Goal: Information Seeking & Learning: Learn about a topic

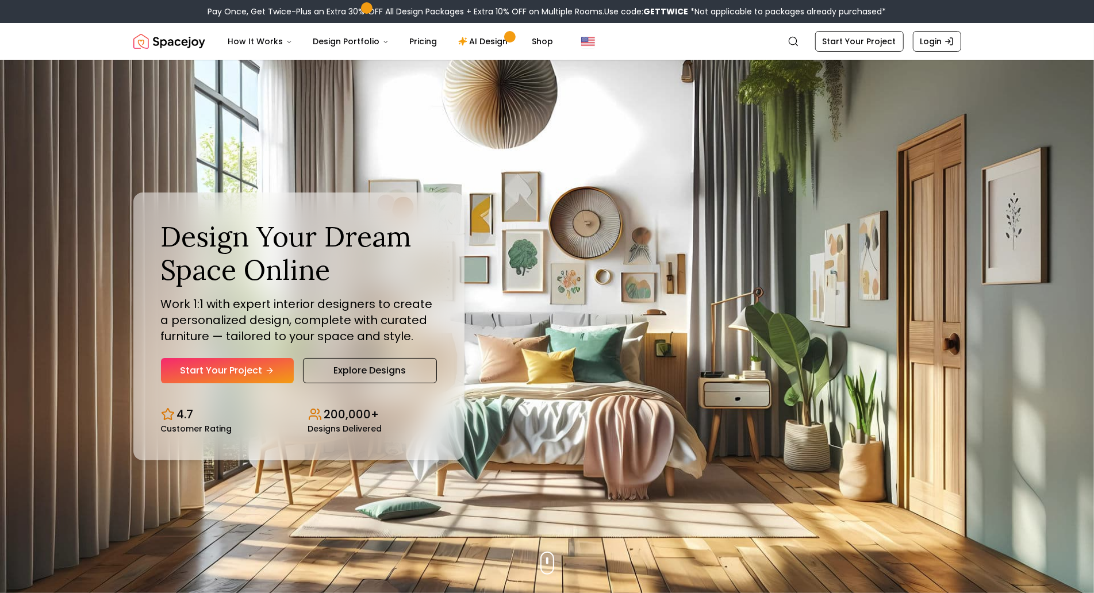
click at [90, 59] on header "Spacejoy Search How It Works Design Portfolio Pricing AI Design Shop Search Sta…" at bounding box center [547, 41] width 1094 height 37
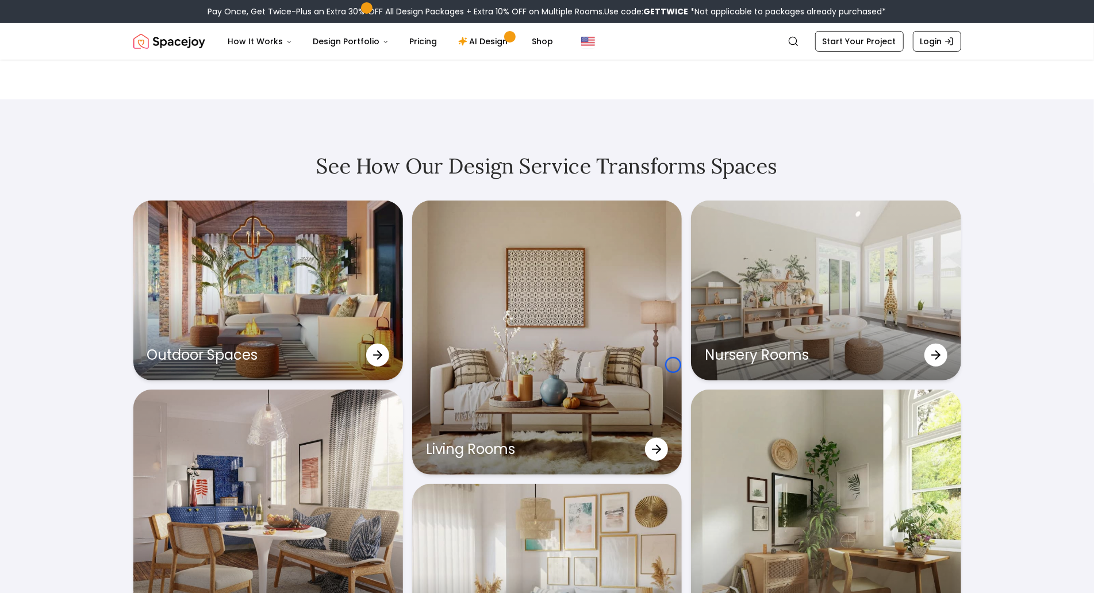
scroll to position [3673, 0]
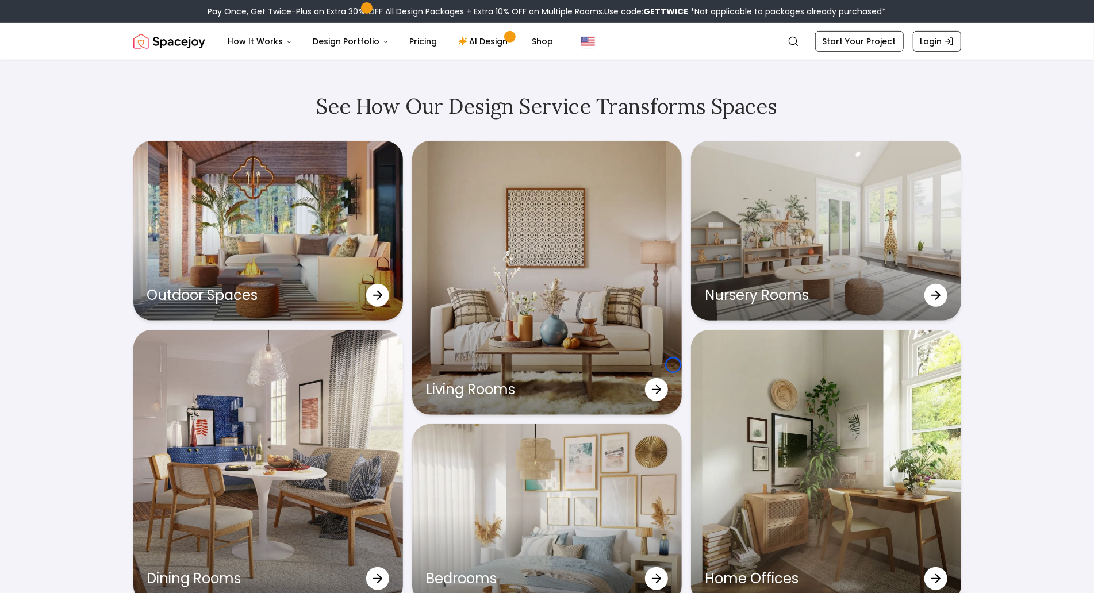
click at [90, 59] on header "Spacejoy Search How It Works Design Portfolio Pricing AI Design Shop Search Sta…" at bounding box center [547, 41] width 1094 height 37
click at [99, 59] on header "Spacejoy Search How It Works Design Portfolio Pricing AI Design Shop Search Sta…" at bounding box center [547, 41] width 1094 height 37
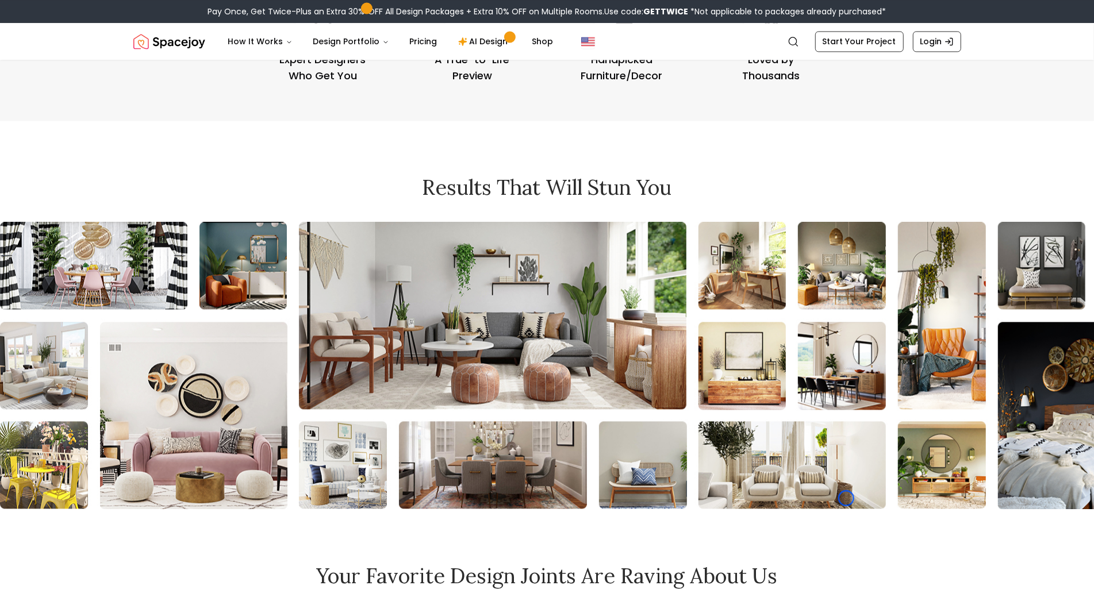
scroll to position [4964, 0]
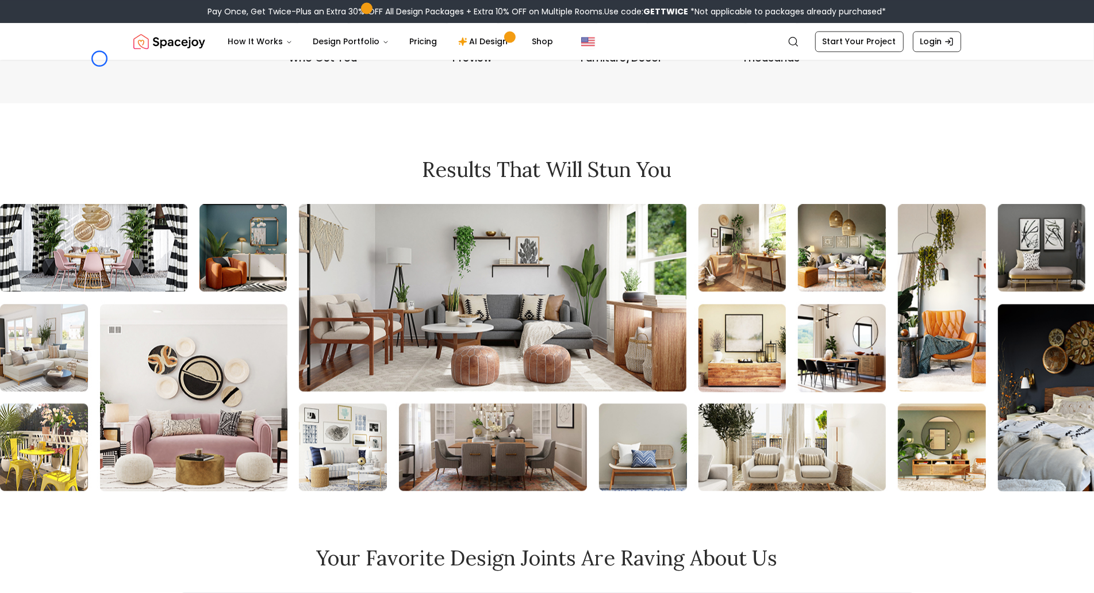
click at [99, 59] on header "Spacejoy Search How It Works Design Portfolio Pricing AI Design Shop Search Sta…" at bounding box center [547, 41] width 1094 height 37
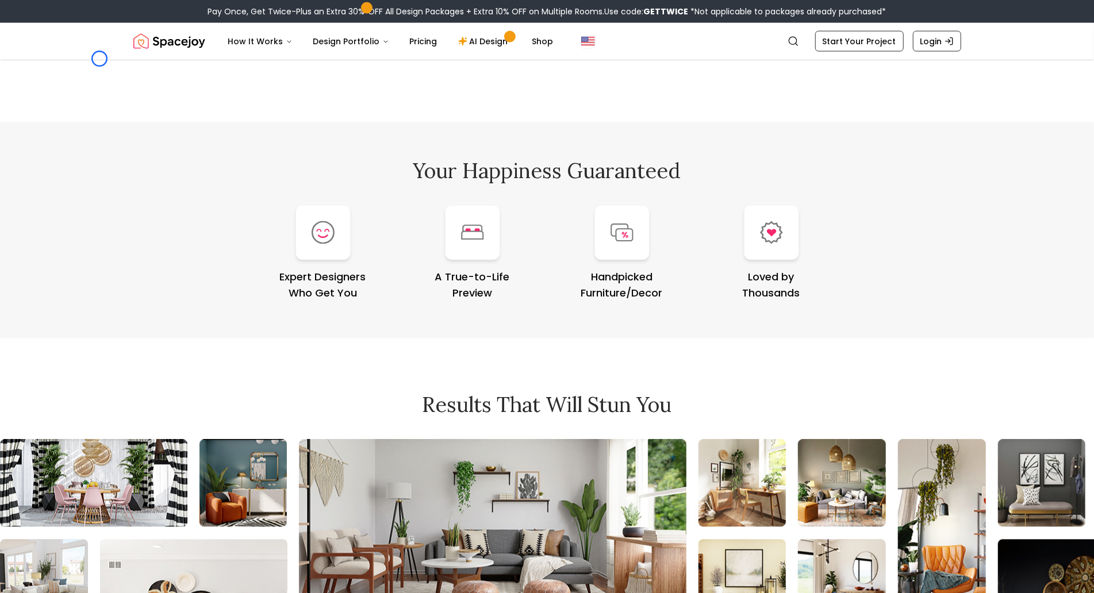
scroll to position [4709, 0]
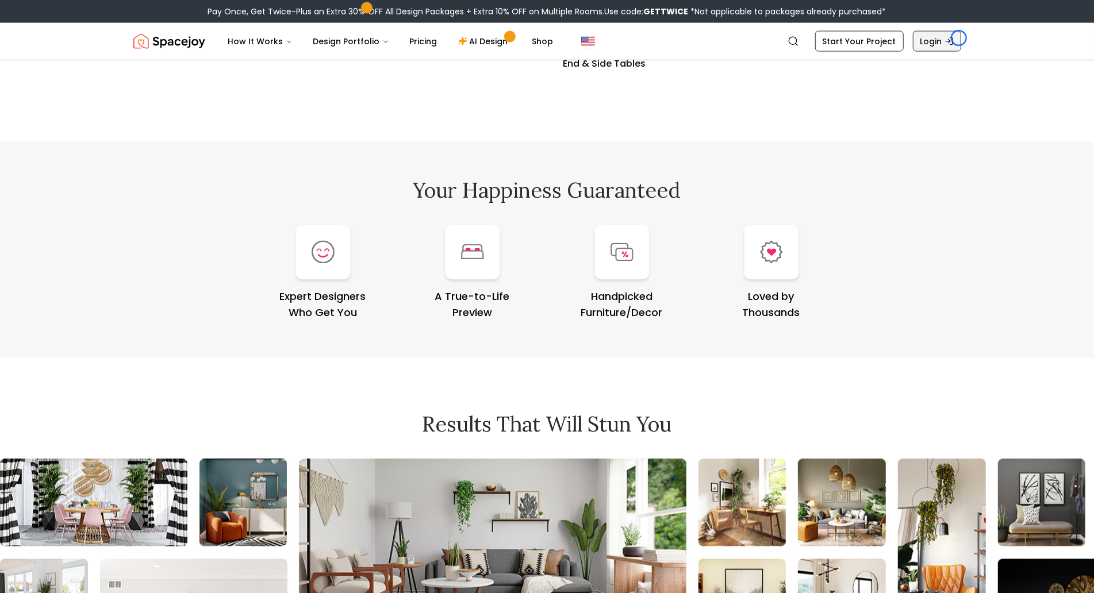
click at [958, 38] on link "Login" at bounding box center [936, 41] width 48 height 21
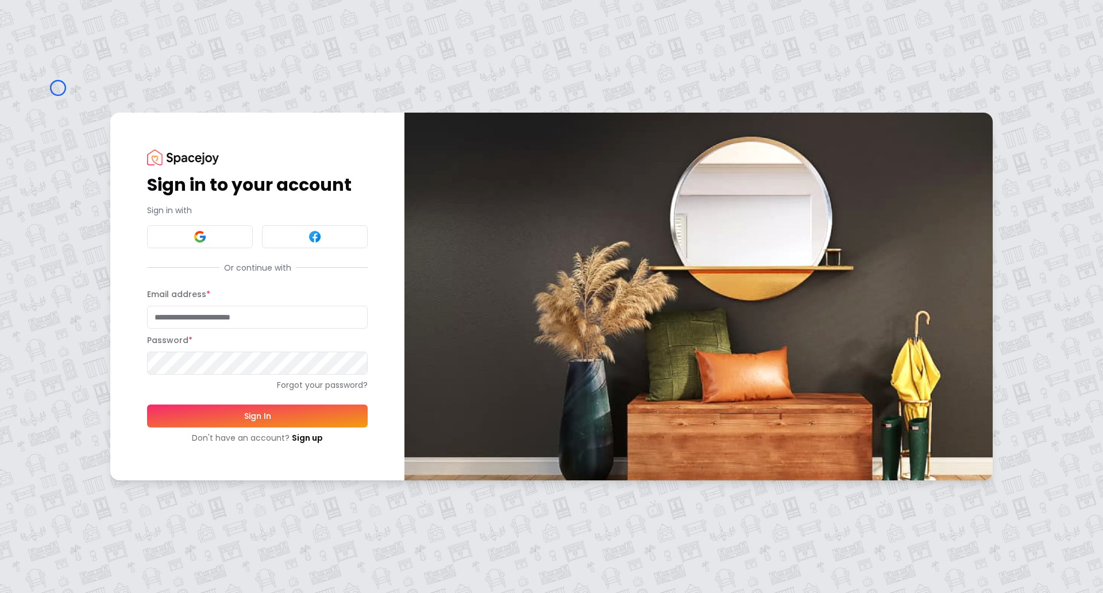
click at [58, 88] on div "Sign in to your account Sign in with Or continue with Email address * Password …" at bounding box center [551, 296] width 1103 height 593
click at [103, 98] on div "Sign in to your account Sign in with Or continue with Email address * Password …" at bounding box center [551, 296] width 1103 height 593
click at [309, 442] on link "Sign up" at bounding box center [307, 437] width 31 height 11
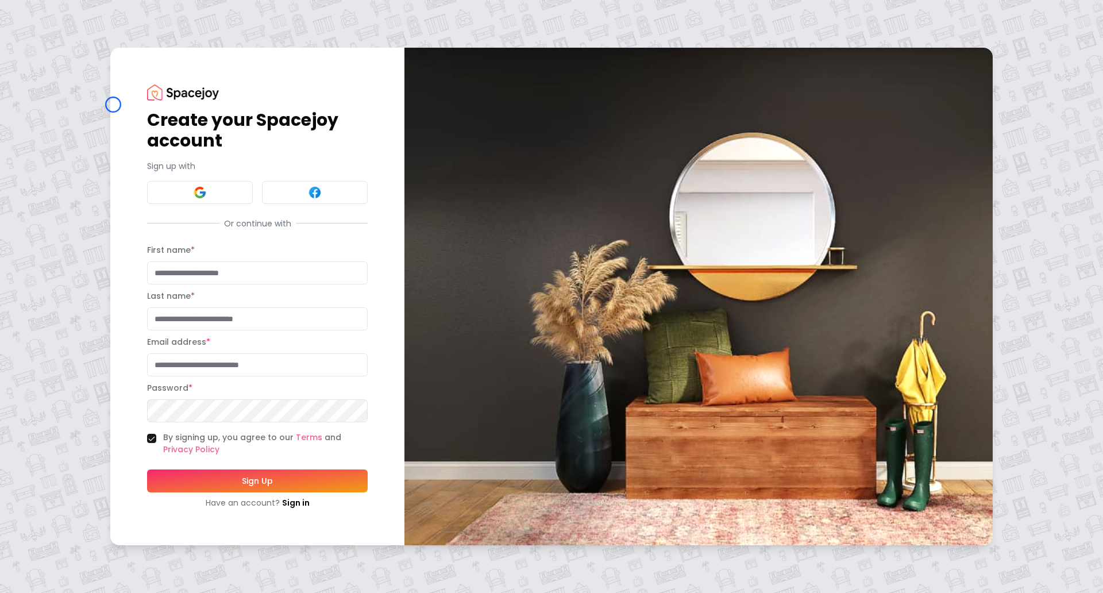
click at [113, 105] on div "Create your Spacejoy account Sign up with Or continue with First name * Last na…" at bounding box center [257, 296] width 294 height 497
click at [60, 67] on div "Create your Spacejoy account Sign up with Or continue with First name * Last na…" at bounding box center [551, 296] width 1103 height 593
click at [289, 504] on link "Sign in" at bounding box center [296, 502] width 28 height 11
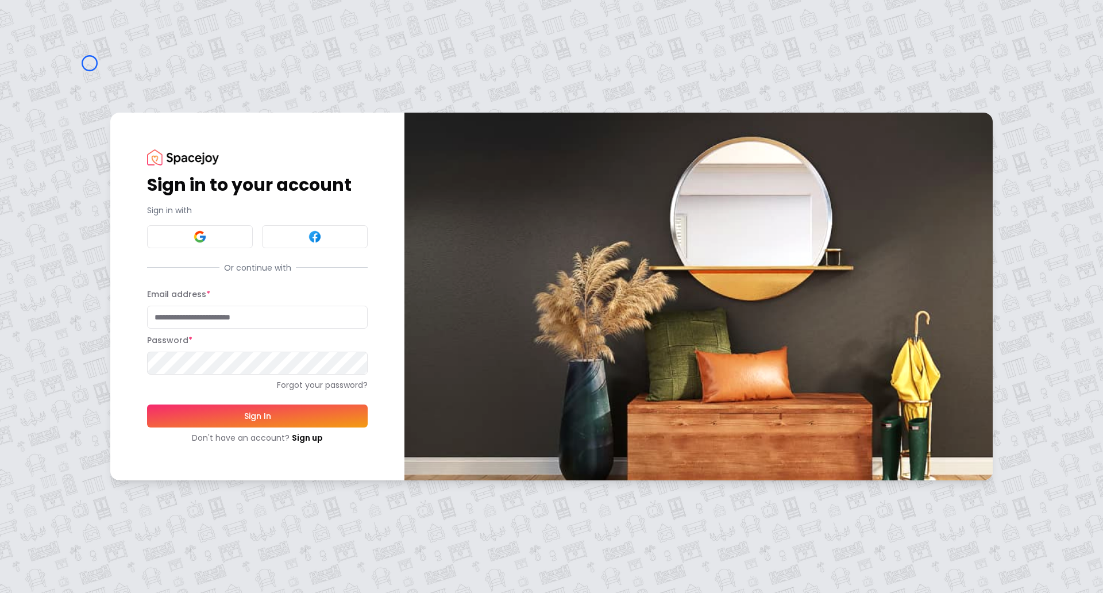
click at [90, 63] on div "Sign in to your account Sign in with Or continue with Email address * Password …" at bounding box center [551, 296] width 1103 height 593
click at [90, 81] on div "Sign in to your account Sign in with Or continue with Email address * Password …" at bounding box center [551, 296] width 1103 height 593
click at [301, 438] on link "Sign up" at bounding box center [307, 437] width 31 height 11
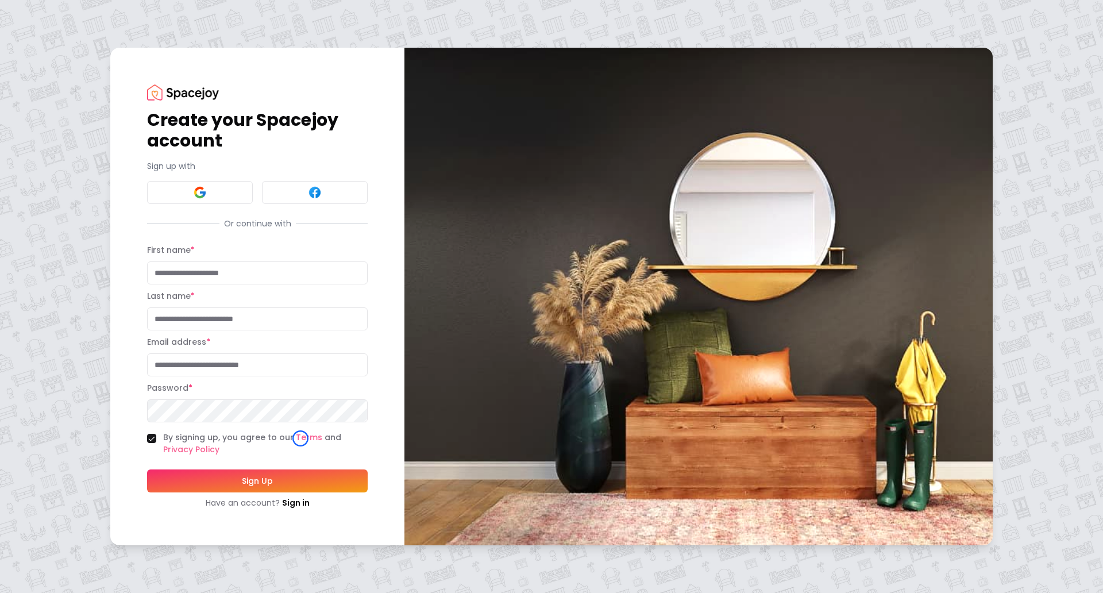
click at [80, 114] on div "Create your Spacejoy account Sign up with Or continue with First name * Last na…" at bounding box center [551, 296] width 1103 height 593
click at [74, 103] on div "Create your Spacejoy account Sign up with Or continue with First name * Last na…" at bounding box center [551, 296] width 1103 height 593
click at [162, 86] on img at bounding box center [183, 92] width 72 height 16
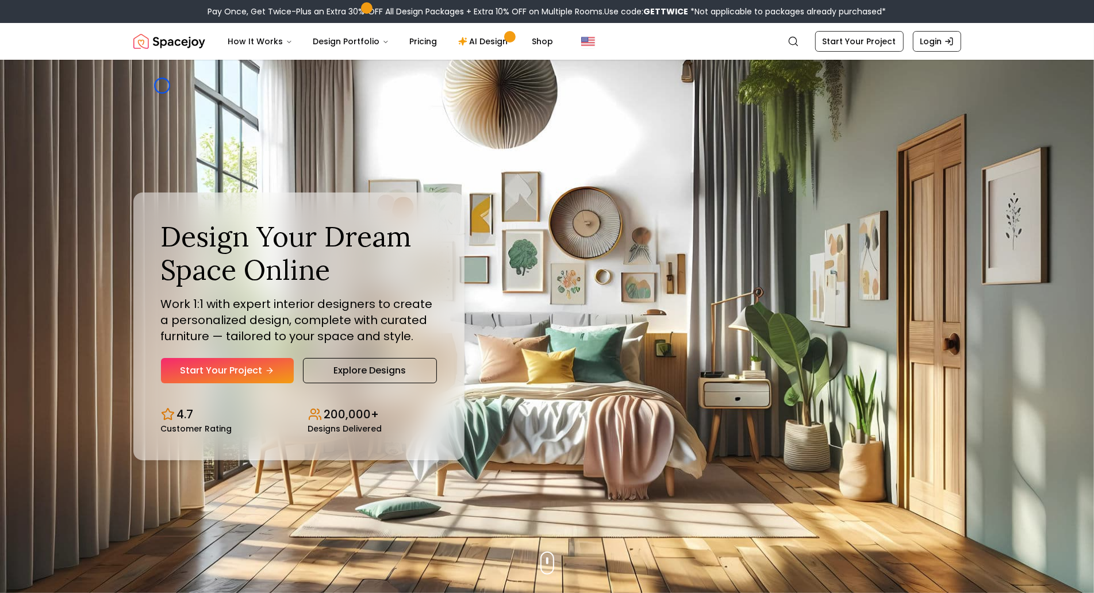
click at [162, 86] on div "Design Your Dream Space Online Work 1:1 with expert interior designers to creat…" at bounding box center [547, 326] width 883 height 533
click at [70, 85] on img "Hero section" at bounding box center [547, 326] width 1094 height 533
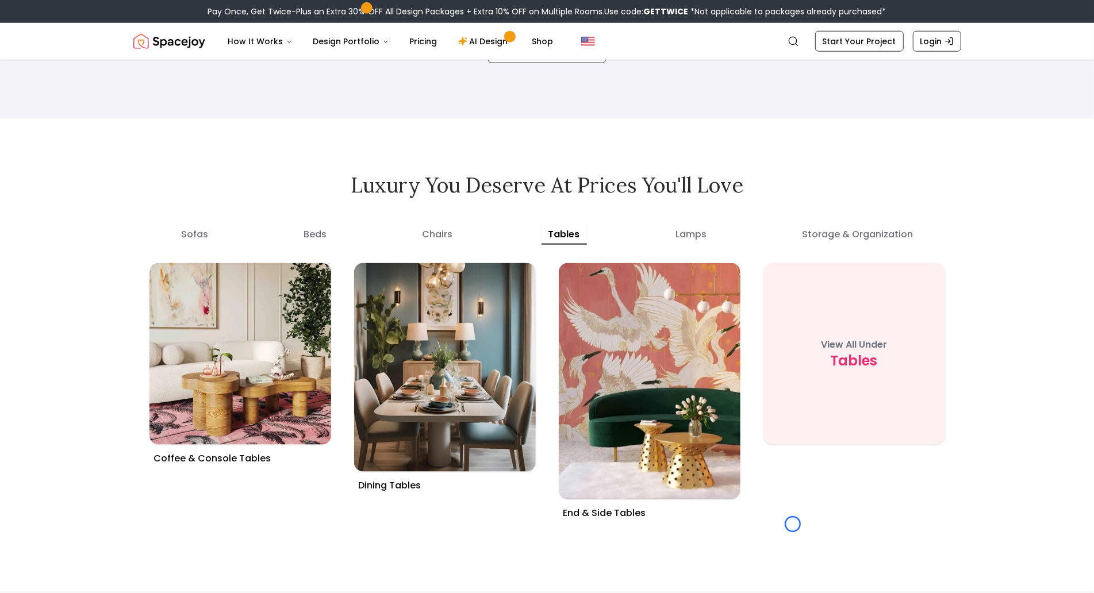
scroll to position [4319, 0]
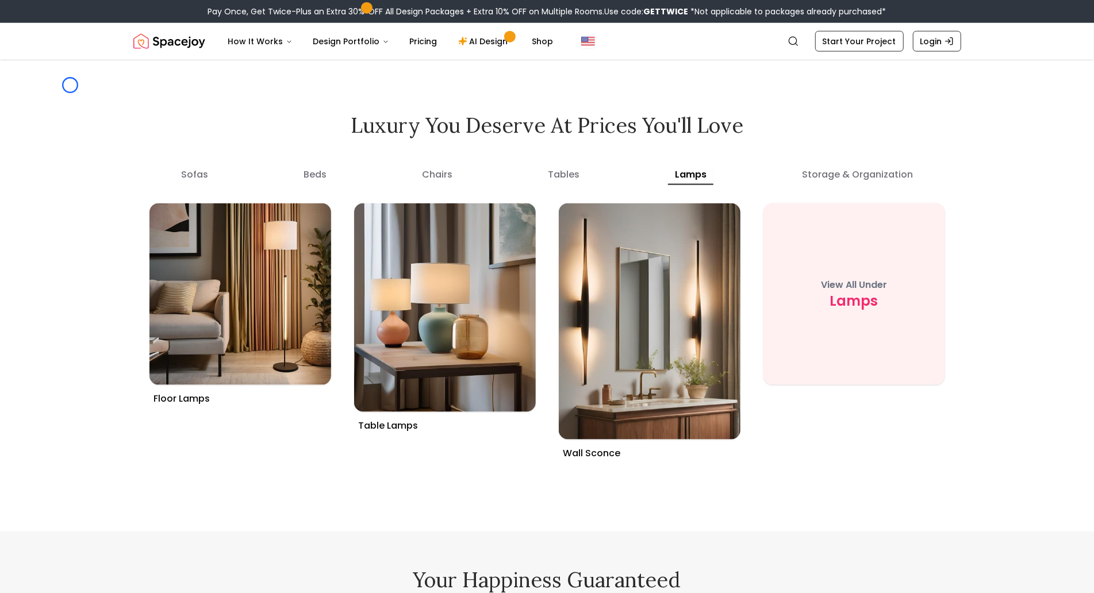
scroll to position [3890, 0]
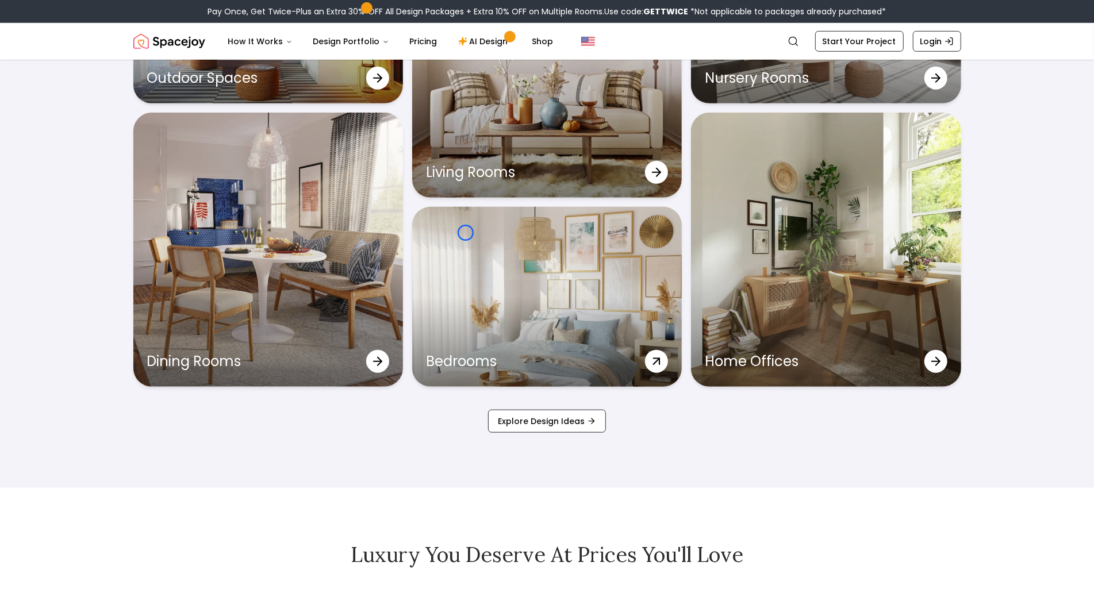
click at [465, 233] on div "Bedrooms" at bounding box center [546, 297] width 269 height 180
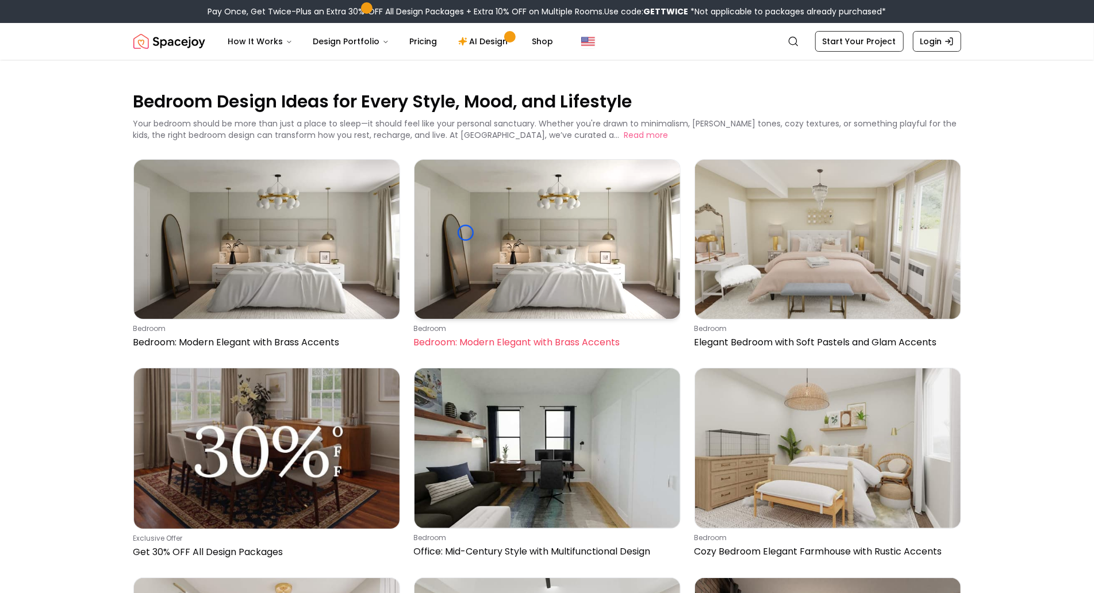
click at [465, 233] on img at bounding box center [546, 239] width 265 height 159
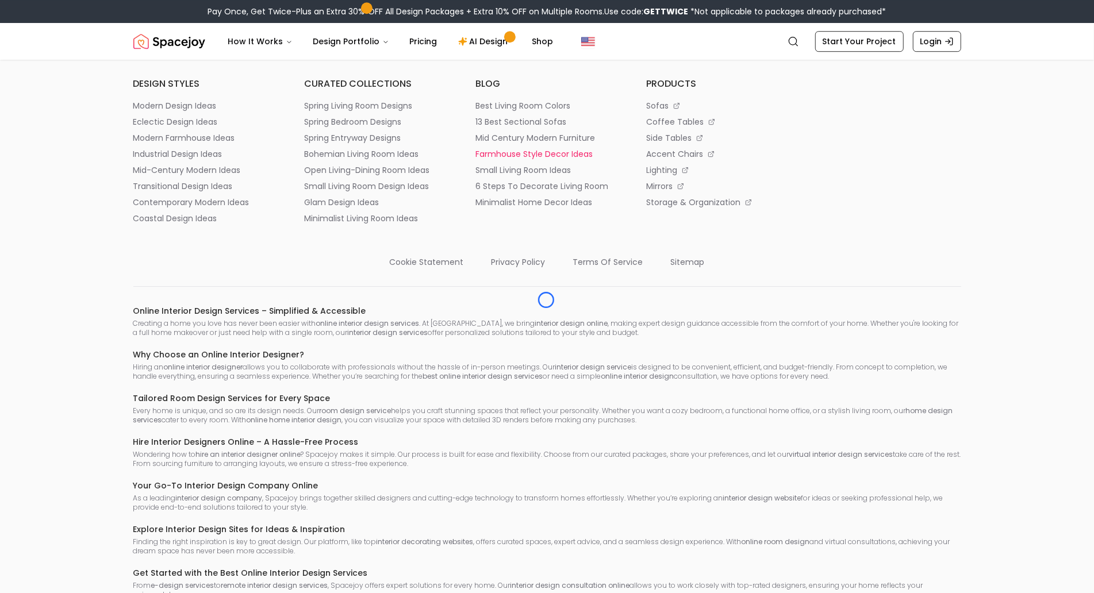
click at [546, 160] on p "farmhouse style decor ideas" at bounding box center [533, 153] width 117 height 11
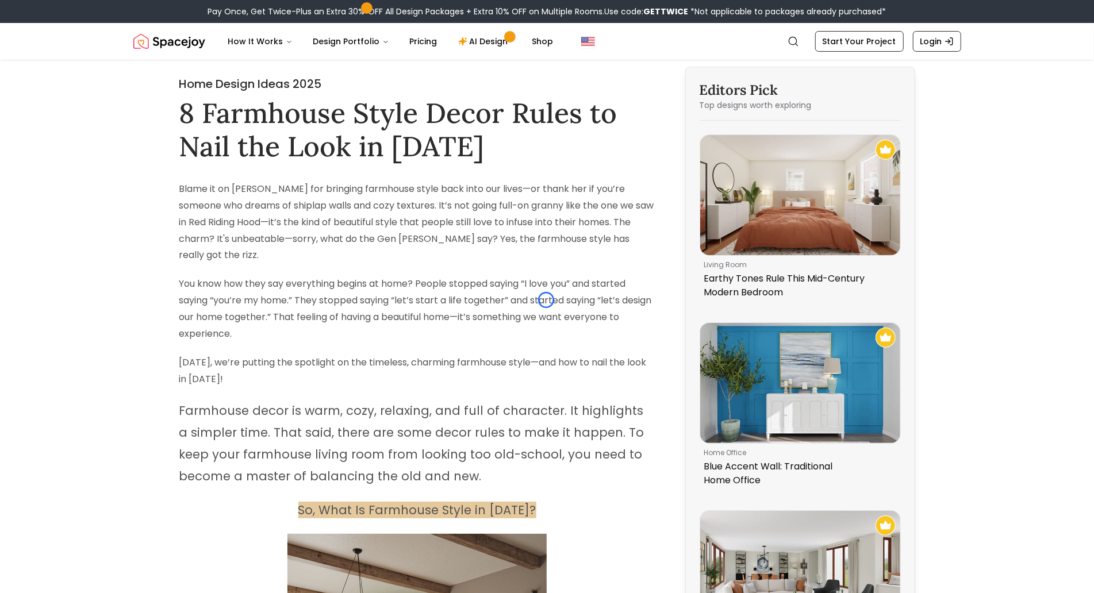
click at [546, 300] on p "You know how they say everything begins at home? People stopped saying “I love …" at bounding box center [417, 309] width 476 height 66
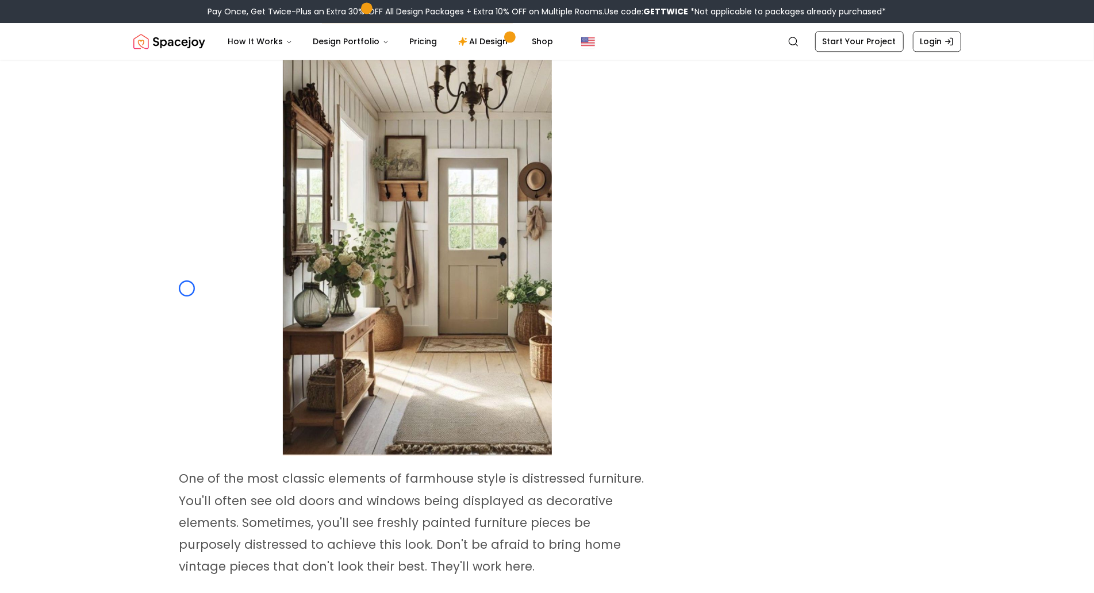
scroll to position [5249, 0]
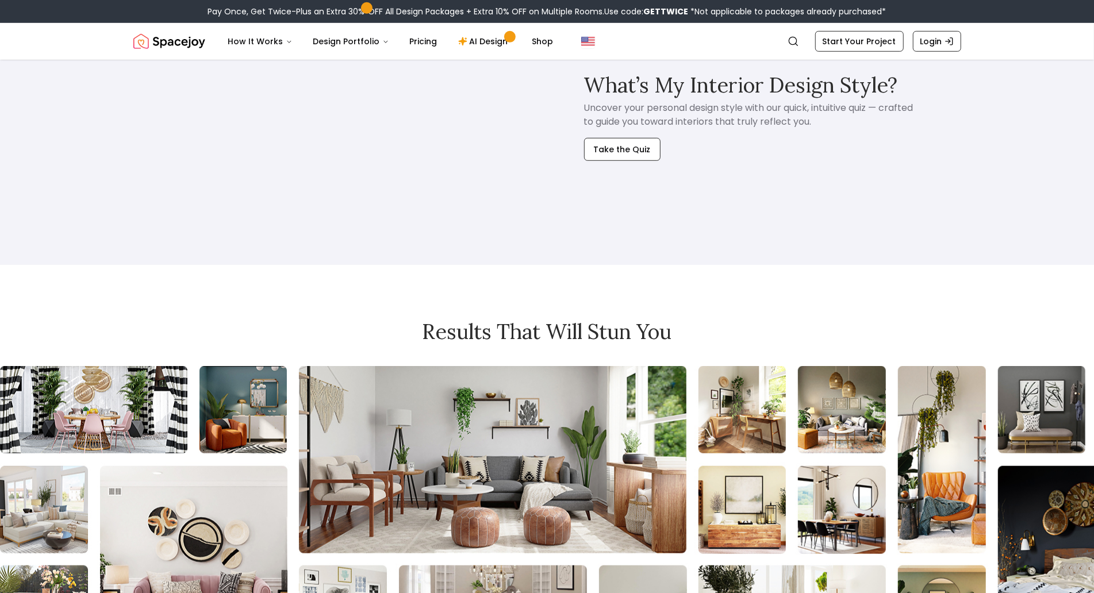
scroll to position [3892, 0]
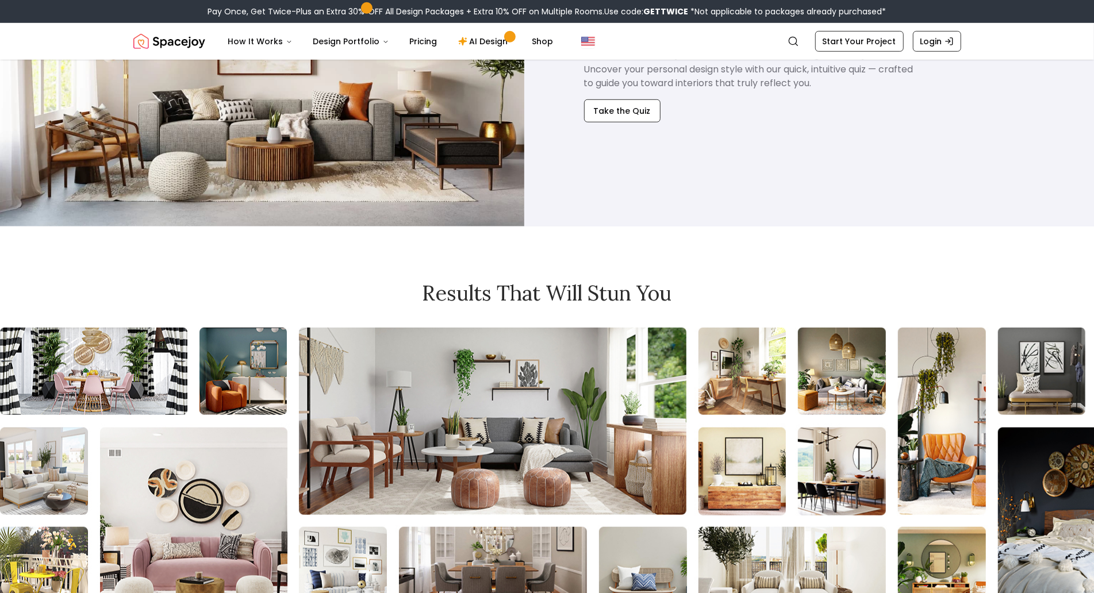
click at [92, 67] on img at bounding box center [262, 79] width 524 height 295
